Goal: Task Accomplishment & Management: Manage account settings

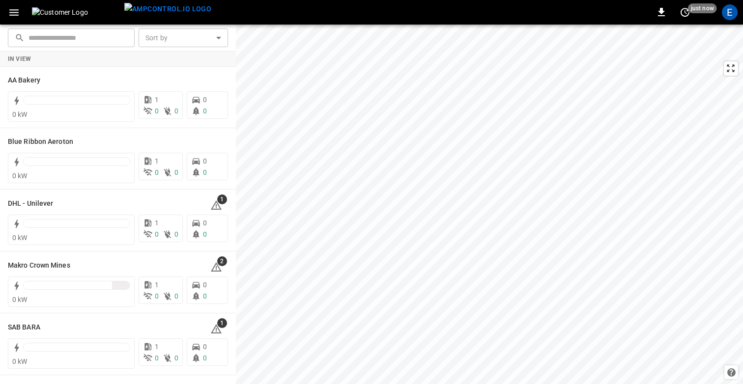
click at [19, 15] on icon "button" at bounding box center [14, 12] width 12 height 12
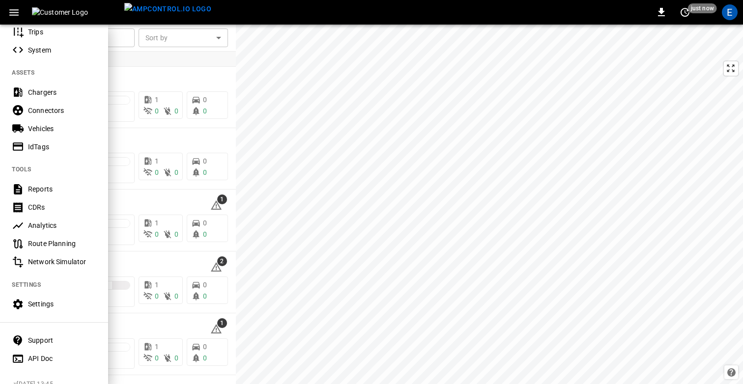
scroll to position [177, 0]
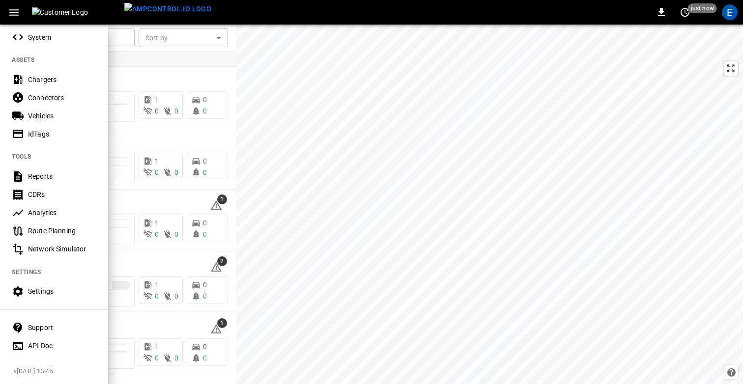
click at [36, 284] on div "Settings" at bounding box center [54, 291] width 108 height 18
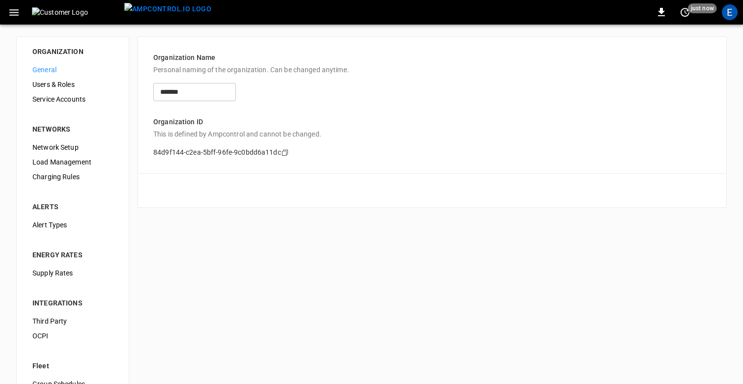
click at [63, 273] on span "Supply Rates" at bounding box center [72, 273] width 81 height 10
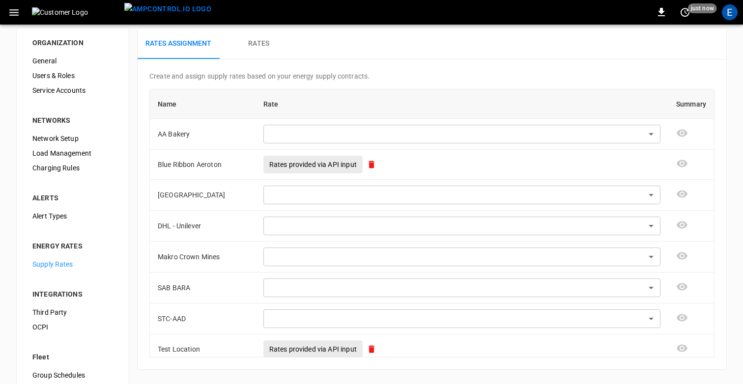
scroll to position [3, 0]
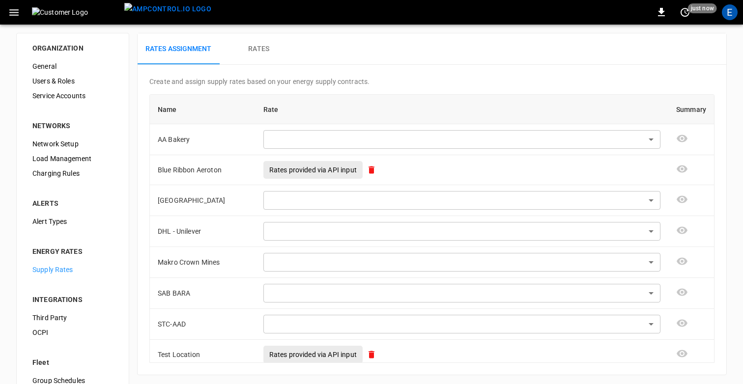
click at [277, 58] on button "Rates" at bounding box center [259, 48] width 79 height 31
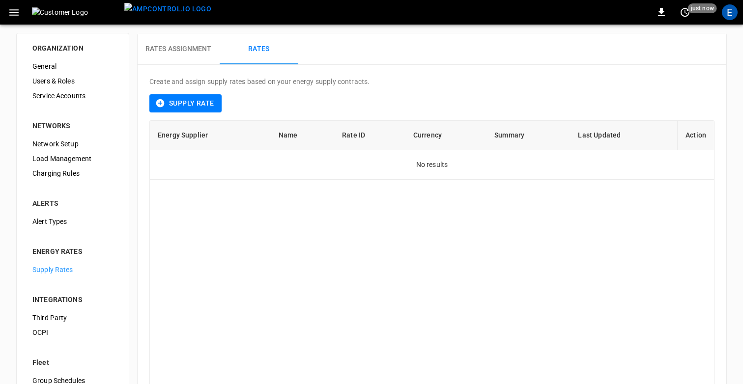
click at [187, 55] on button "Rates Assignment" at bounding box center [179, 48] width 82 height 31
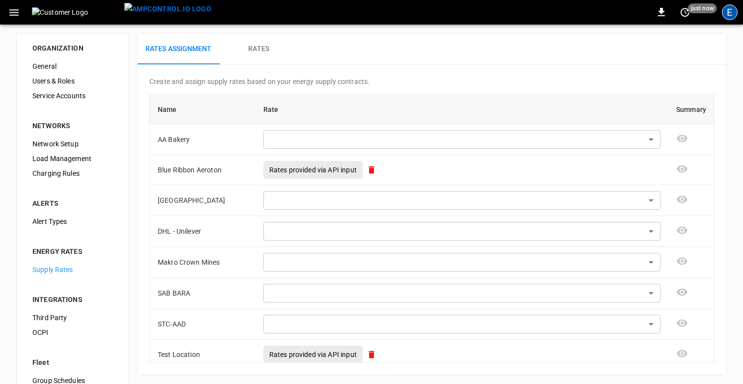
click at [736, 10] on div "E" at bounding box center [729, 12] width 16 height 16
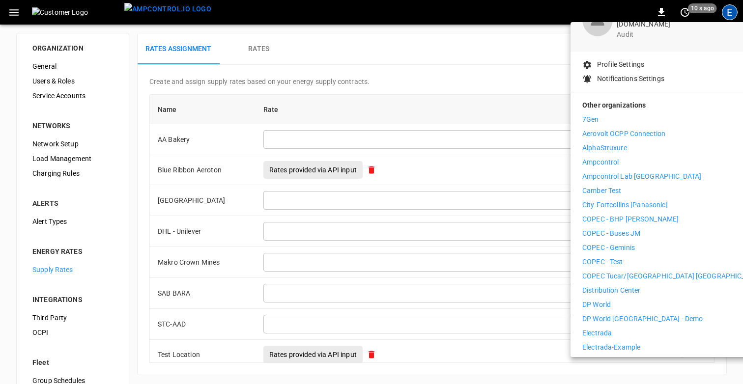
scroll to position [68, 0]
click at [616, 284] on p "Distribution Center" at bounding box center [611, 289] width 58 height 10
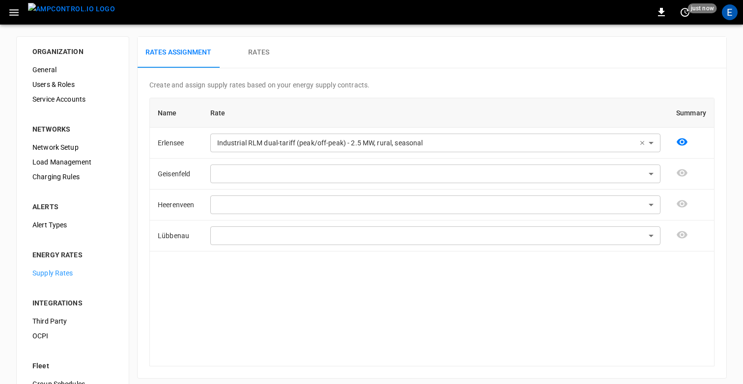
click at [261, 59] on button "Rates" at bounding box center [259, 52] width 79 height 31
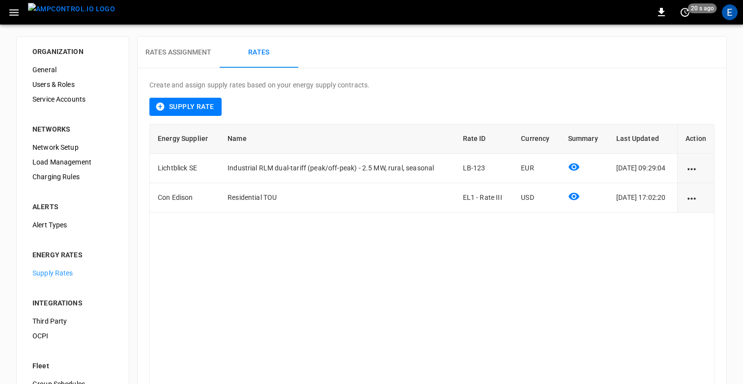
click at [419, 93] on div "Create and assign supply rates based on your energy supply contracts. Supply Ra…" at bounding box center [432, 242] width 588 height 324
click at [419, 81] on p "Create and assign supply rates based on your energy supply contracts." at bounding box center [431, 85] width 565 height 10
